Goal: Task Accomplishment & Management: Manage account settings

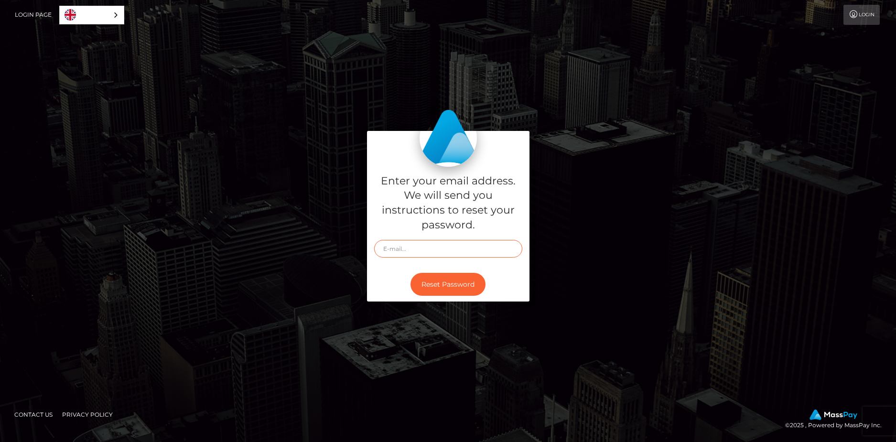
click at [404, 250] on input "text" at bounding box center [448, 249] width 148 height 18
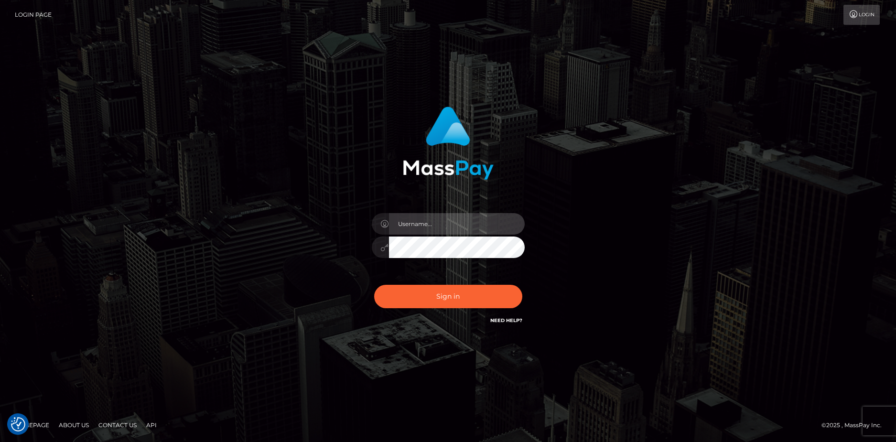
click at [433, 227] on input "text" at bounding box center [457, 224] width 136 height 22
type input "cowabungacutie@gmail.com"
click at [374, 285] on button "Sign in" at bounding box center [448, 296] width 148 height 23
